Goal: Information Seeking & Learning: Learn about a topic

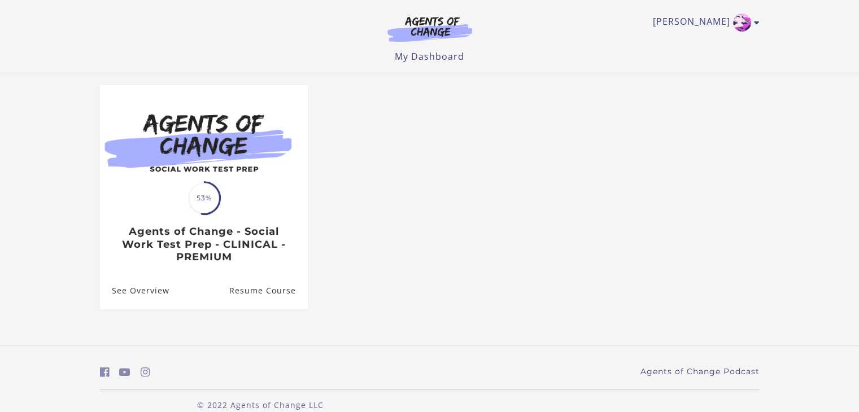
scroll to position [104, 0]
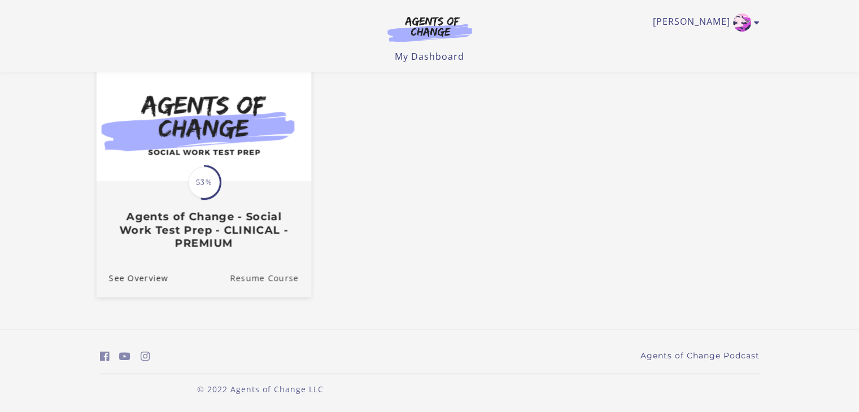
click at [246, 278] on link "Resume Course" at bounding box center [270, 278] width 81 height 38
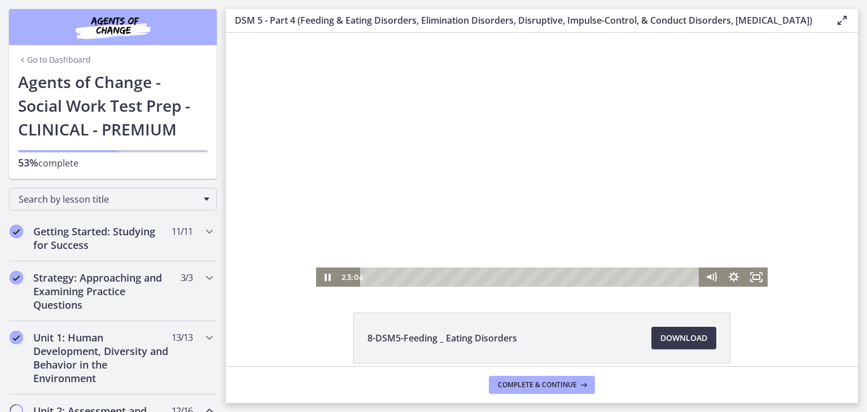
click at [504, 206] on div at bounding box center [542, 160] width 452 height 254
